Goal: Information Seeking & Learning: Learn about a topic

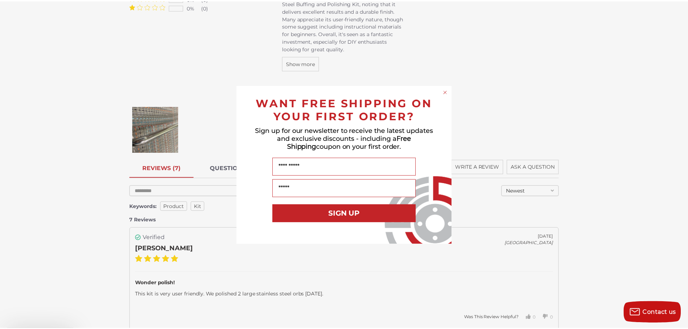
scroll to position [1192, 0]
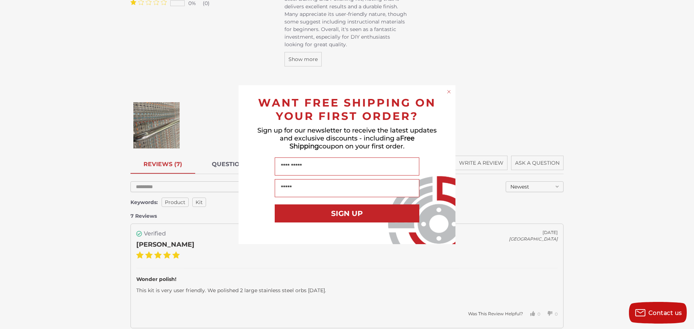
click at [153, 126] on div "Close dialog WANT FREE SHIPPING ON YOUR FIRST ORDER? Sign up for our newsletter…" at bounding box center [347, 164] width 694 height 329
click at [226, 120] on div "Close dialog WANT FREE SHIPPING ON YOUR FIRST ORDER? Sign up for our newsletter…" at bounding box center [347, 164] width 694 height 329
click at [451, 93] on circle "Close dialog" at bounding box center [449, 91] width 7 height 7
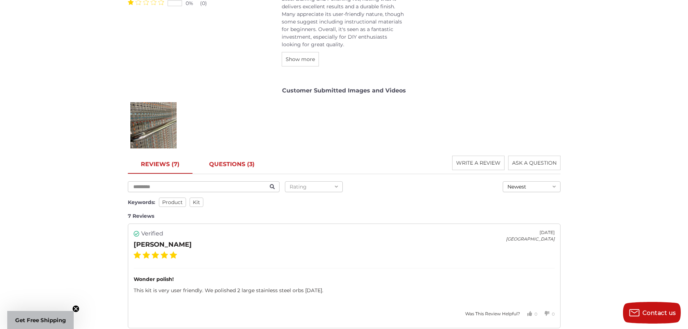
click at [221, 162] on link "QUESTIONS (3)" at bounding box center [232, 165] width 72 height 18
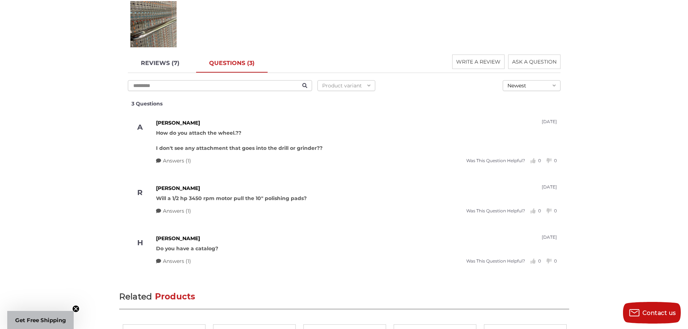
scroll to position [1301, 0]
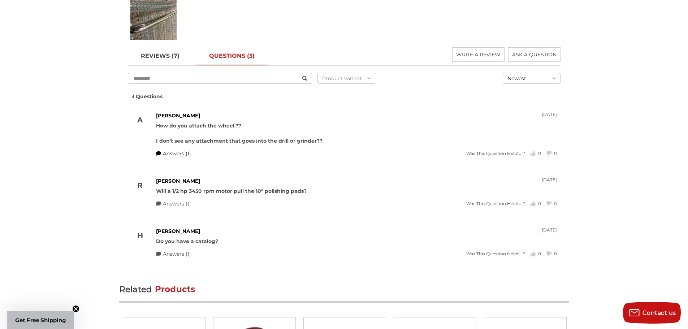
click at [177, 156] on span "Answers (1)" at bounding box center [177, 154] width 28 height 8
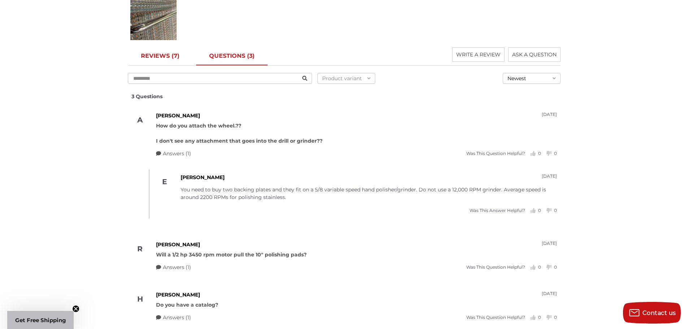
click at [154, 57] on link "REVIEWS (7)" at bounding box center [160, 56] width 65 height 18
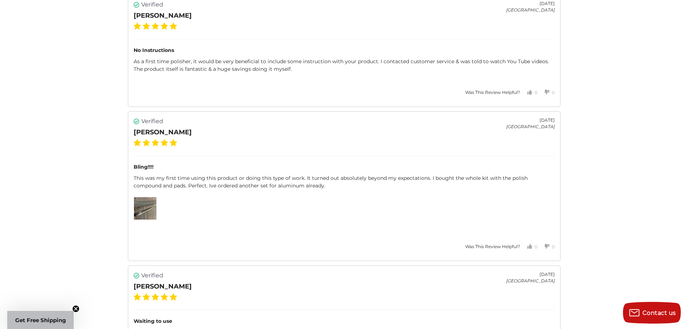
scroll to position [1879, 0]
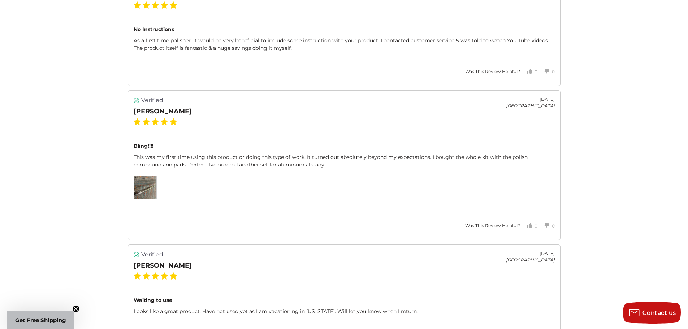
click at [151, 194] on img at bounding box center [145, 187] width 22 height 22
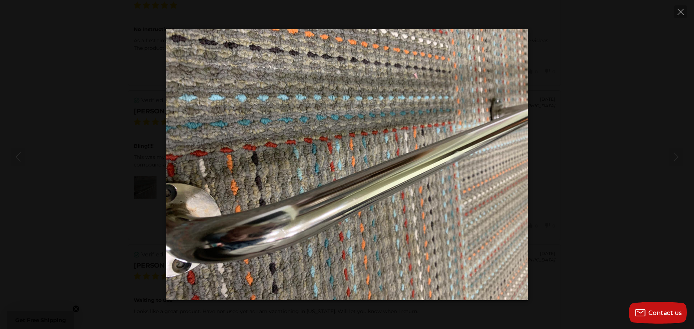
click at [532, 130] on div at bounding box center [347, 164] width 694 height 271
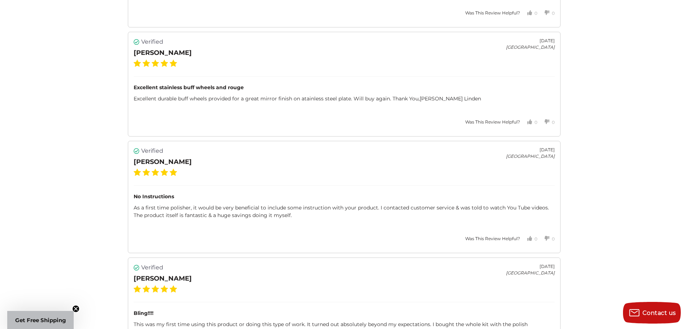
scroll to position [1518, 0]
